Goal: Task Accomplishment & Management: Use online tool/utility

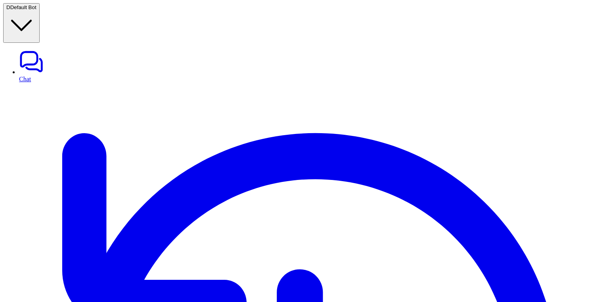
type textarea "**********"
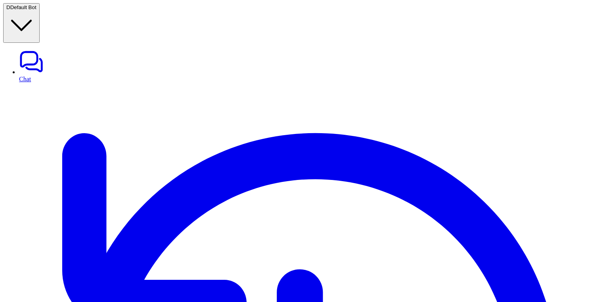
type input "******"
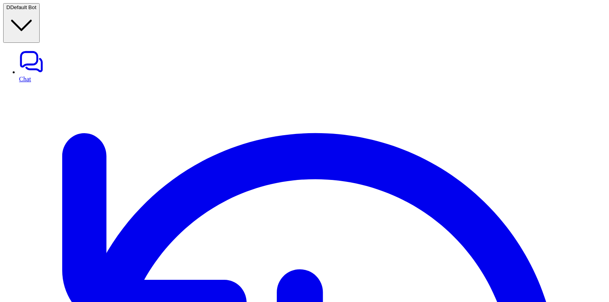
type input "***"
